Goal: Find specific page/section: Find specific page/section

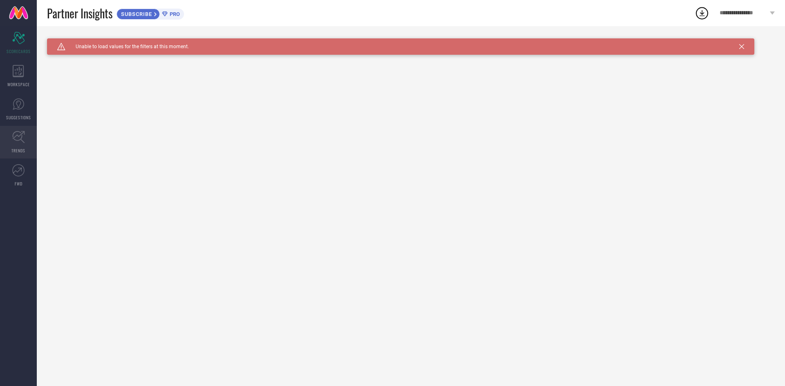
click at [20, 147] on link "TRENDS" at bounding box center [18, 142] width 37 height 33
click at [16, 54] on span "SCORECARDS" at bounding box center [19, 51] width 24 height 6
